Goal: Use online tool/utility: Utilize a website feature to perform a specific function

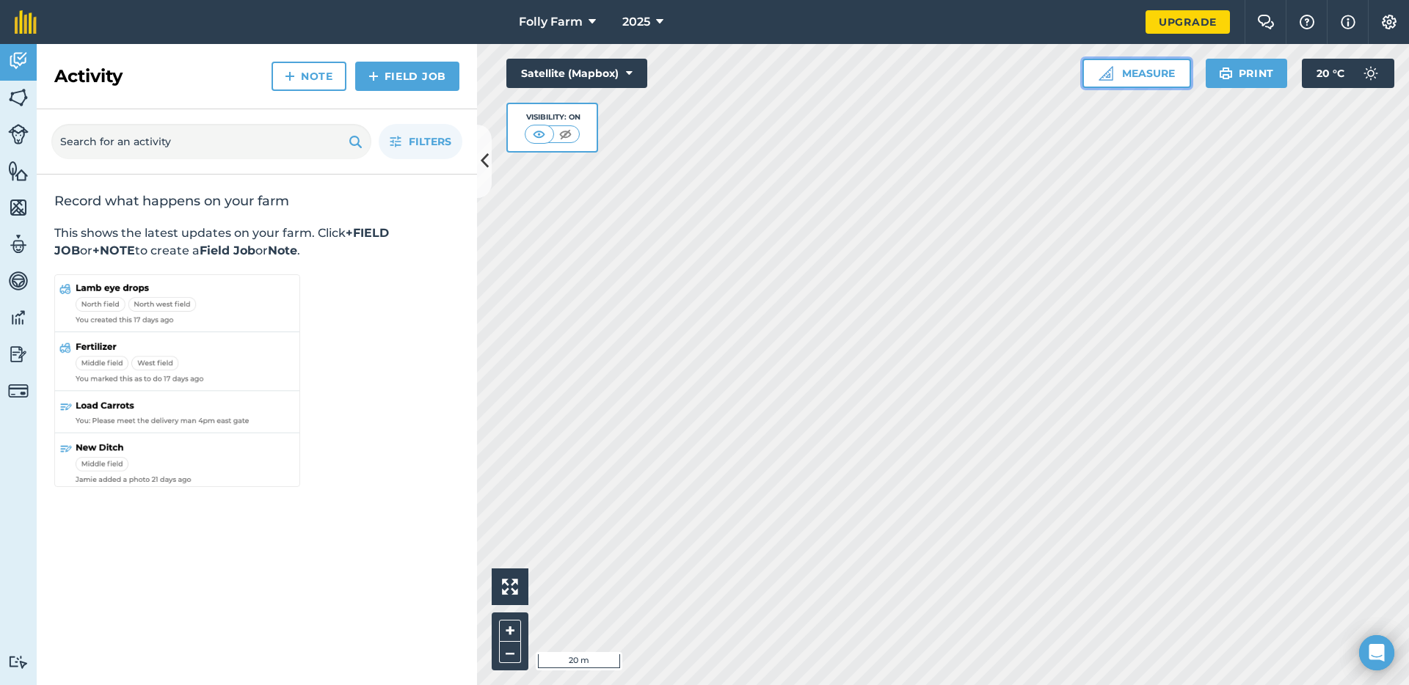
click at [1159, 78] on button "Measure" at bounding box center [1136, 73] width 109 height 29
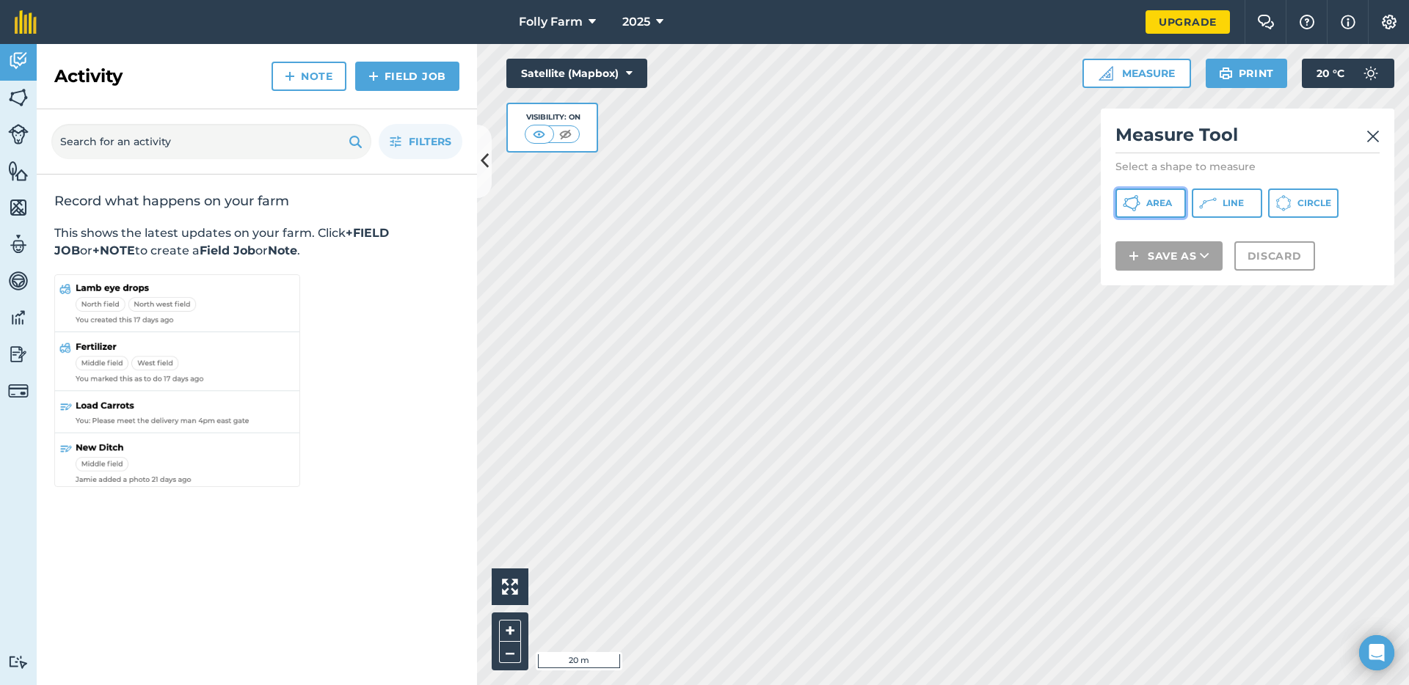
click at [1153, 198] on span "Area" at bounding box center [1159, 203] width 26 height 12
